Goal: Use online tool/utility

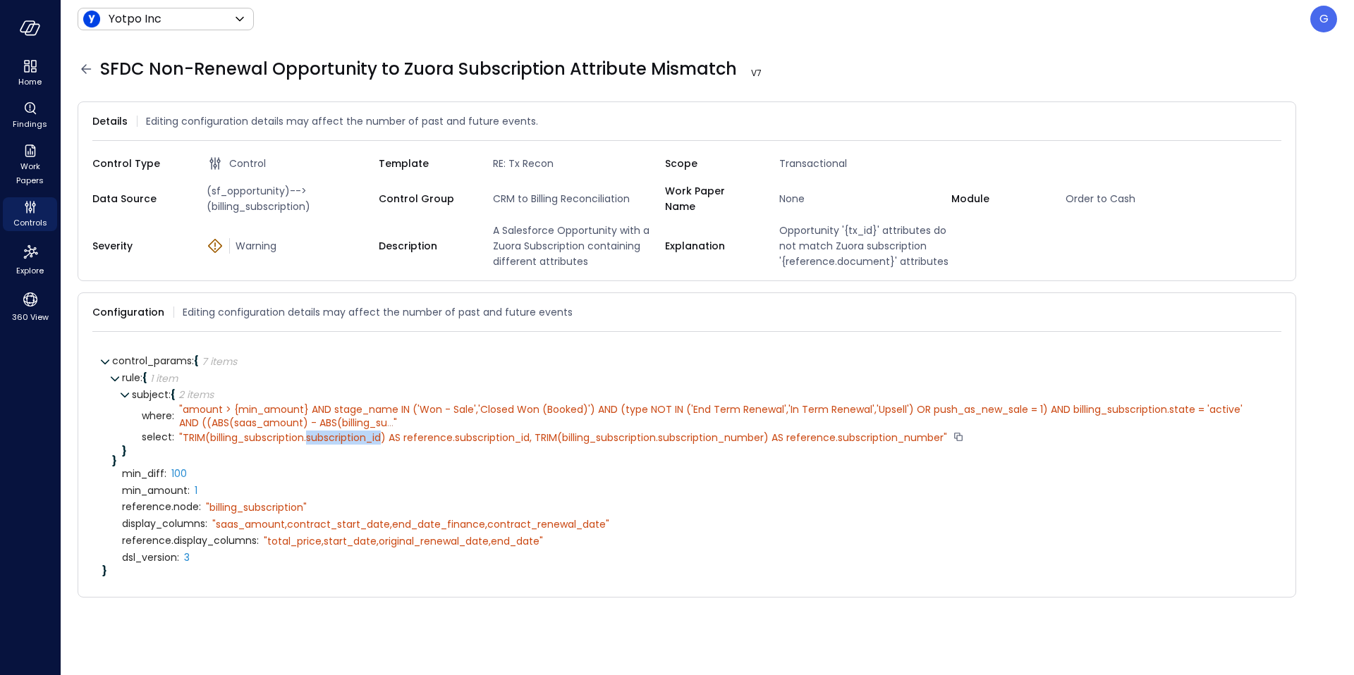
click at [336, 441] on div "" TRIM(billing_subscription.subscription_id) AS reference.subscription_id, TRIM…" at bounding box center [563, 437] width 768 height 13
click at [369, 439] on div "" TRIM(billing_subscription.subscription_id) AS reference.subscription_id, TRIM…" at bounding box center [563, 437] width 768 height 13
click at [583, 436] on div "" TRIM(billing_subscription.subscription_id) AS reference.subscription_id, TRIM…" at bounding box center [563, 437] width 768 height 13
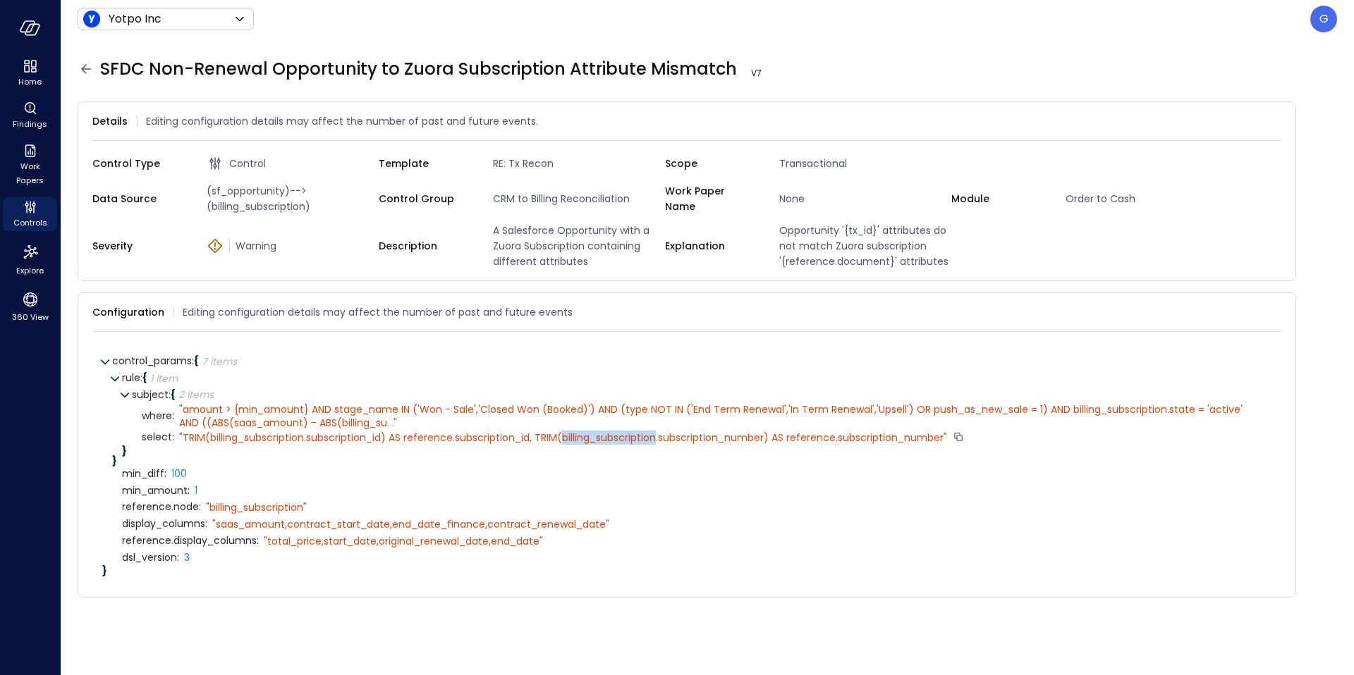
click at [584, 436] on div "" TRIM(billing_subscription.subscription_id) AS reference.subscription_id, TRIM…" at bounding box center [563, 437] width 768 height 13
click at [824, 436] on div "" TRIM(billing_subscription.subscription_id) AS reference.subscription_id, TRIM…" at bounding box center [563, 437] width 768 height 13
click at [459, 491] on div "min_amount : 1" at bounding box center [696, 490] width 1149 height 17
